Goal: Communication & Community: Answer question/provide support

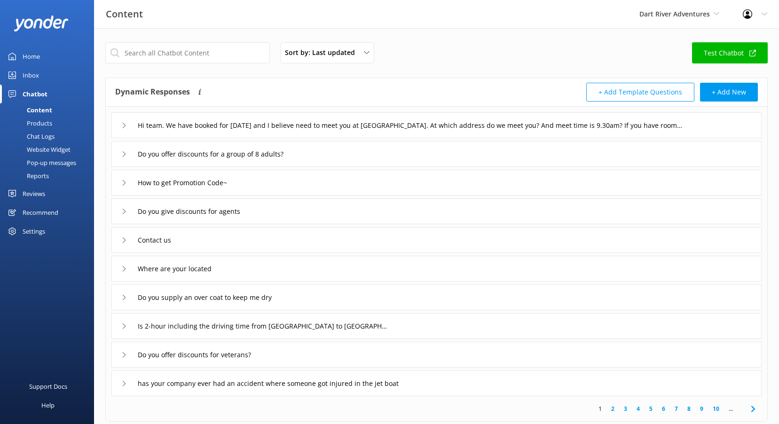
click at [48, 193] on link "Reviews" at bounding box center [47, 193] width 94 height 19
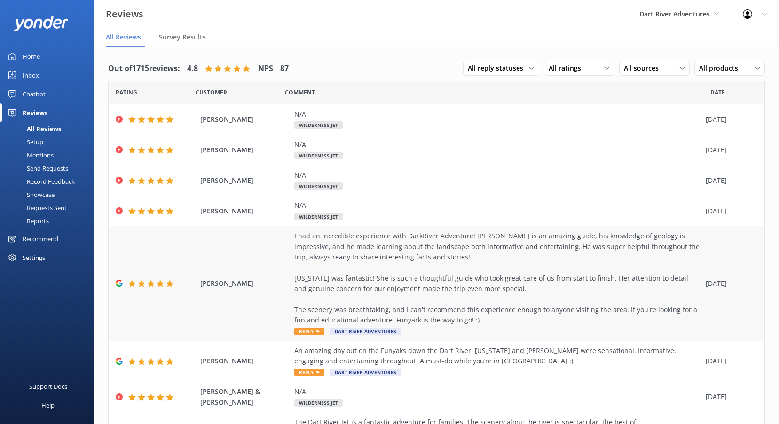
click at [309, 330] on span "Reply" at bounding box center [309, 332] width 30 height 8
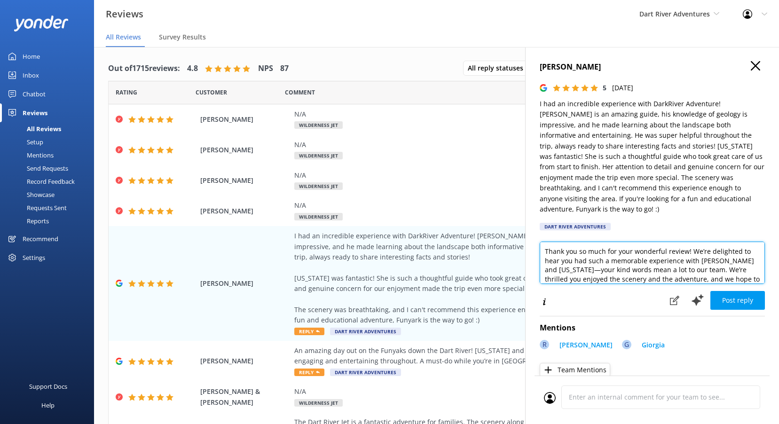
click at [576, 270] on textarea "Thank you so much for your wonderful review! We’re delighted to hear you had su…" at bounding box center [652, 263] width 225 height 42
click at [736, 275] on textarea "Thank you so much for your wonderful review! We’re delighted to hear you had su…" at bounding box center [652, 263] width 225 height 42
drag, startPoint x: 736, startPoint y: 276, endPoint x: 731, endPoint y: 276, distance: 4.7
click at [731, 276] on textarea "Thank you so much for your wonderful review! We’re delighted to hear you had su…" at bounding box center [652, 263] width 225 height 42
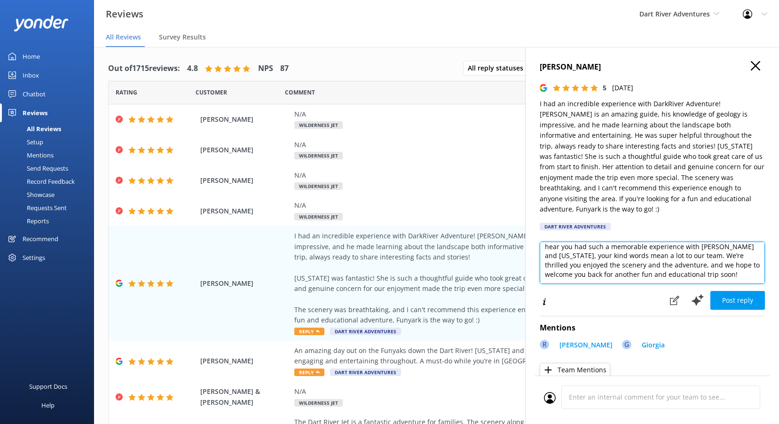
click at [734, 274] on textarea "Thank you so much for your wonderful review! We’re delighted to hear you had su…" at bounding box center [652, 263] width 225 height 42
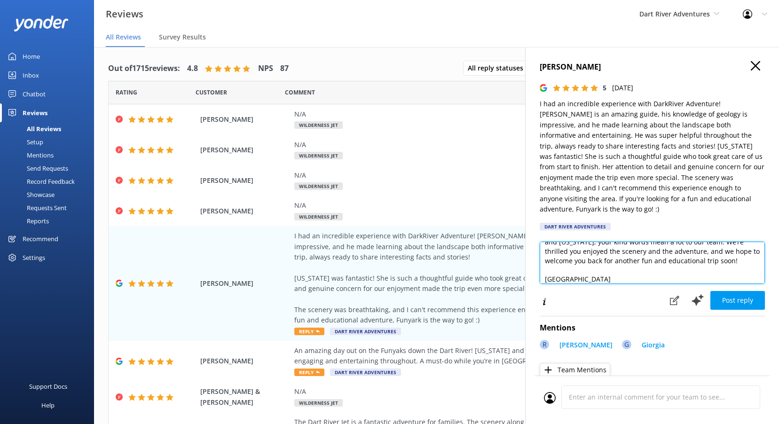
click at [578, 277] on textarea "Thank you so much for your wonderful review! We’re delighted to hear you had su…" at bounding box center [652, 263] width 225 height 42
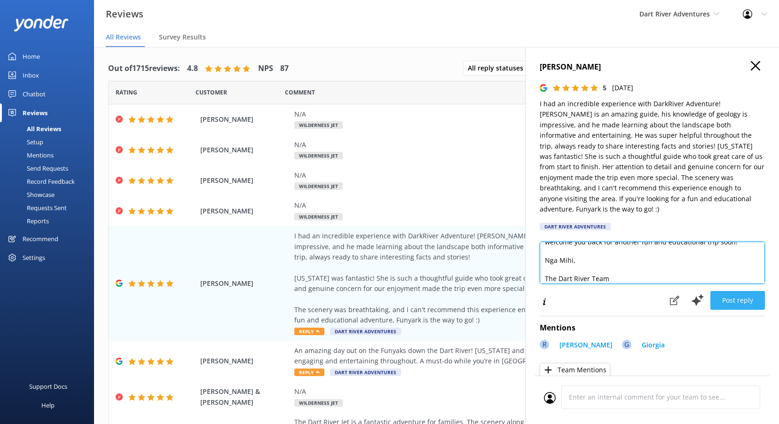
type textarea "Thank you so much for your wonderful review! We’re delighted to hear you had su…"
click at [733, 295] on button "Post reply" at bounding box center [737, 300] width 55 height 19
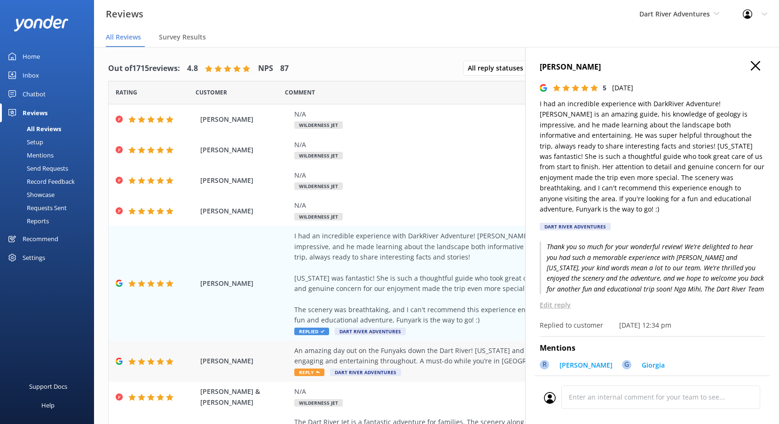
click at [314, 374] on span "Reply" at bounding box center [309, 372] width 30 height 8
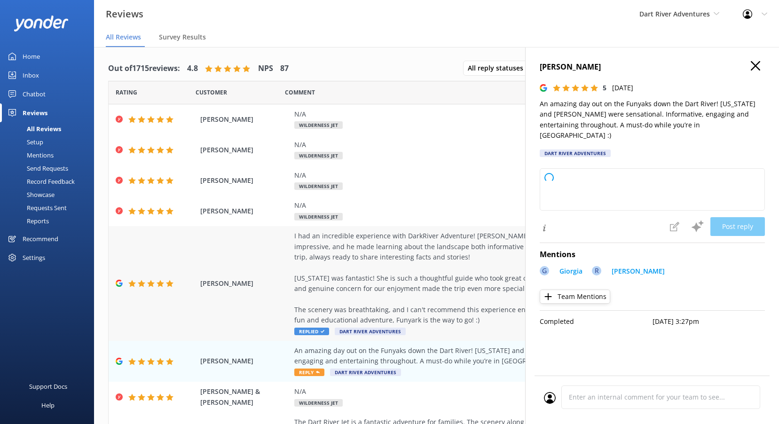
type textarea "Thank you so much for your fantastic review! We're delighted to hear you had su…"
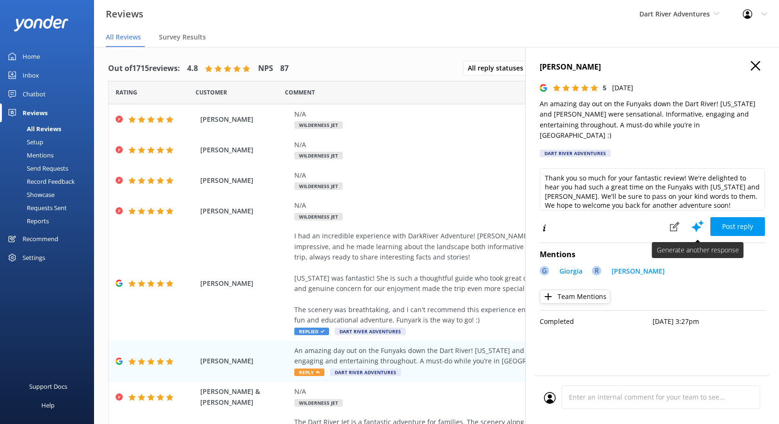
click at [725, 217] on button "Post reply" at bounding box center [737, 226] width 55 height 19
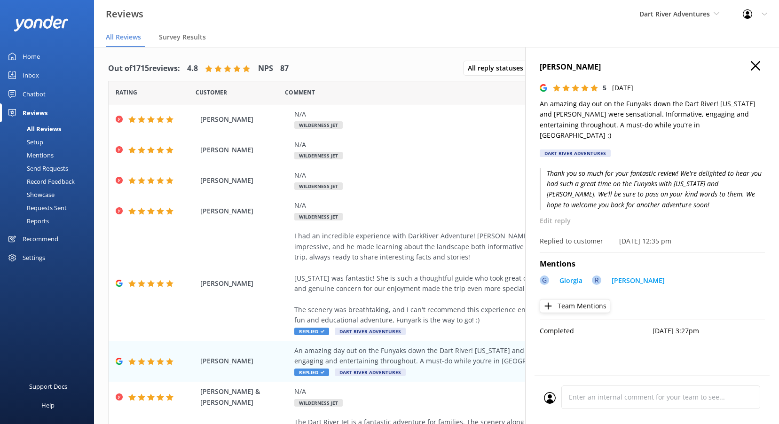
click at [611, 181] on p "Thank you so much for your fantastic review! We're delighted to hear you had su…" at bounding box center [652, 189] width 225 height 42
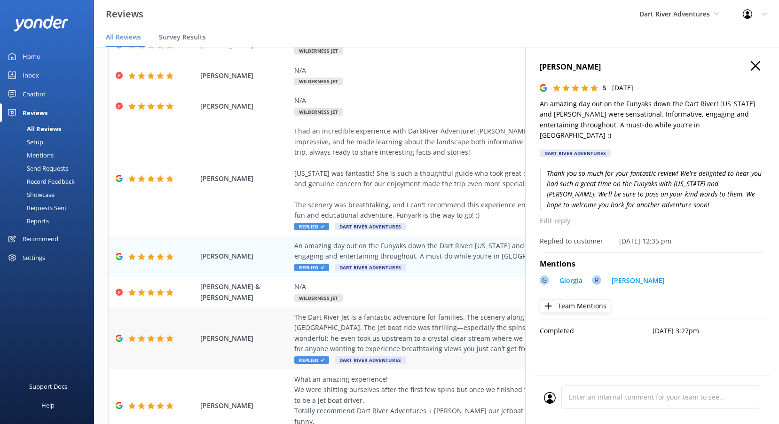
scroll to position [94, 0]
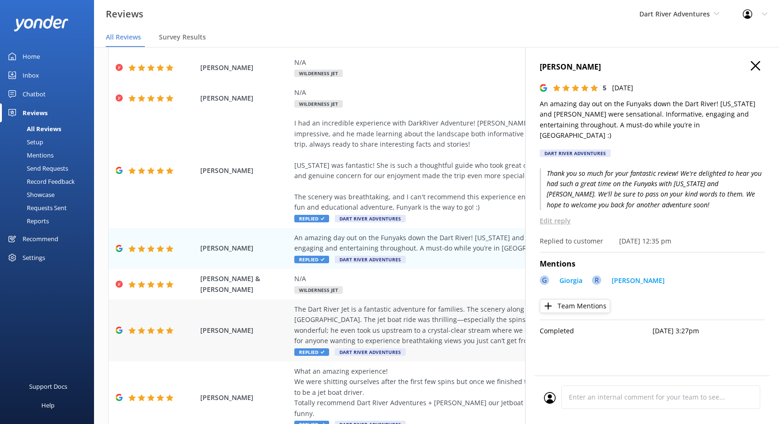
click at [341, 343] on div "The Dart River Jet is a fantastic adventure for families. The scenery along the…" at bounding box center [497, 325] width 407 height 42
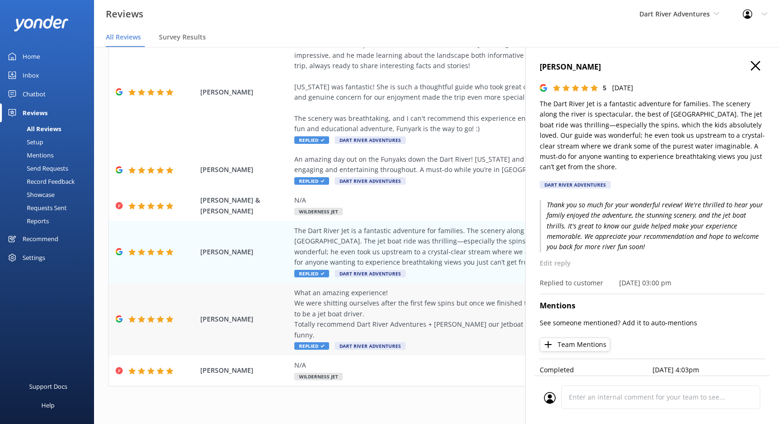
scroll to position [174, 0]
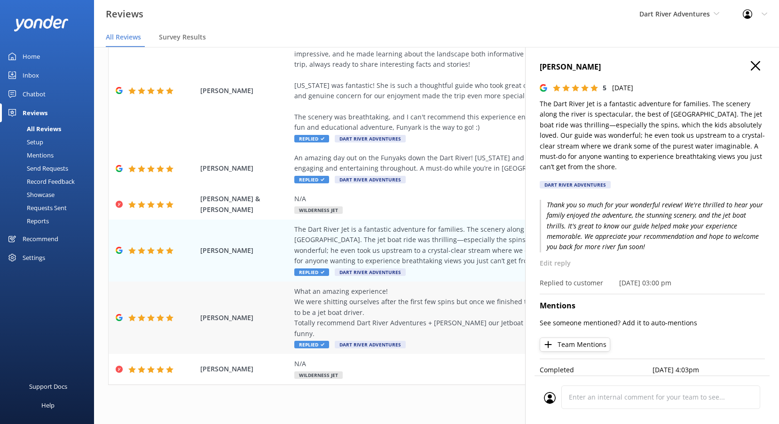
click at [380, 316] on div "What an amazing experience! We were shitting ourselves after the first few spin…" at bounding box center [497, 312] width 407 height 53
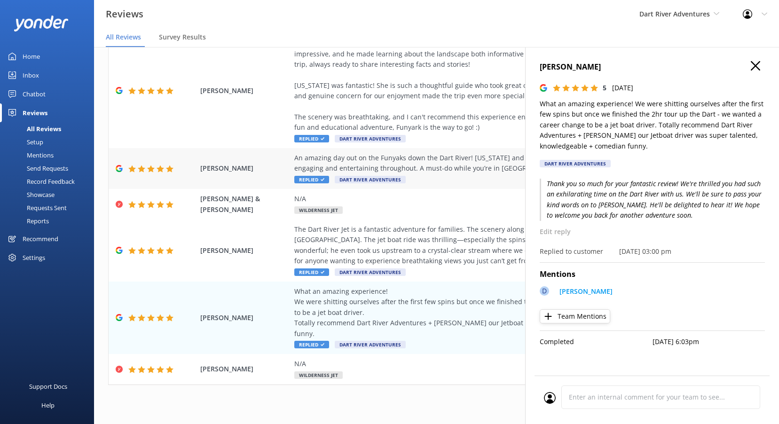
click at [449, 164] on div "An amazing day out on the Funyaks down the Dart River! [US_STATE] and [PERSON_N…" at bounding box center [497, 163] width 407 height 21
